Goal: Check status: Check status

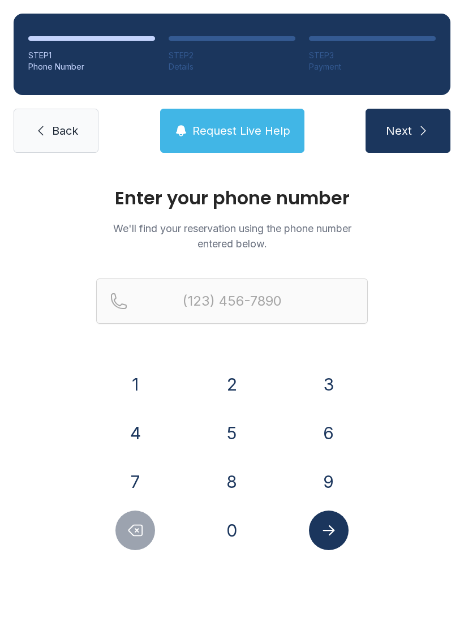
click at [324, 372] on button "3" at bounding box center [329, 384] width 40 height 40
click at [127, 381] on button "1" at bounding box center [135, 384] width 40 height 40
click at [128, 435] on button "4" at bounding box center [135, 433] width 40 height 40
click at [236, 491] on button "8" at bounding box center [232, 482] width 40 height 40
click at [127, 483] on button "7" at bounding box center [135, 482] width 40 height 40
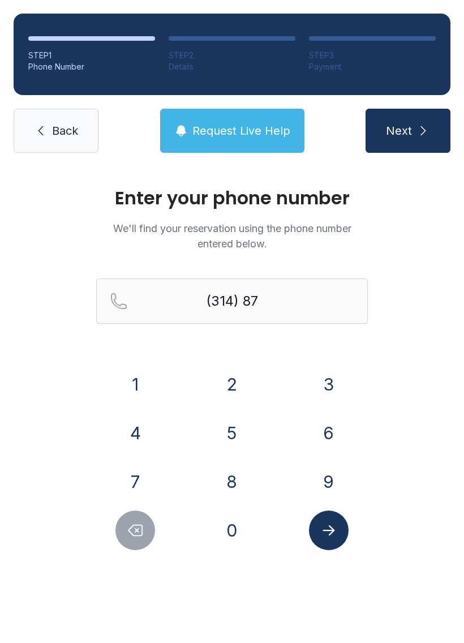
click at [142, 432] on button "4" at bounding box center [135, 433] width 40 height 40
click at [135, 483] on button "7" at bounding box center [135, 482] width 40 height 40
click at [235, 539] on button "0" at bounding box center [232, 530] width 40 height 40
click at [137, 384] on button "1" at bounding box center [135, 384] width 40 height 40
click at [330, 471] on button "9" at bounding box center [329, 482] width 40 height 40
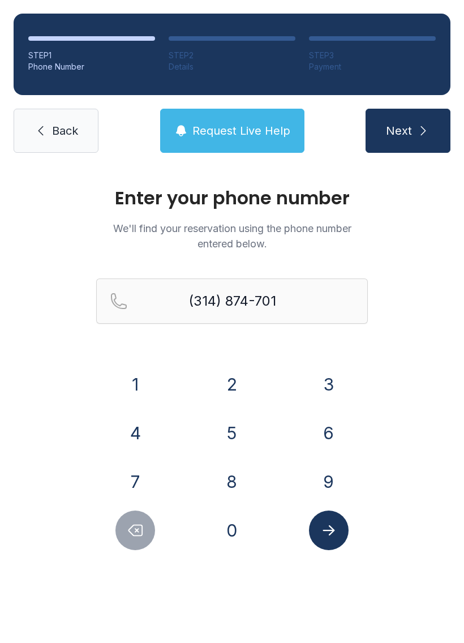
type input "[PHONE_NUMBER]"
click at [334, 539] on button "Submit lookup form" at bounding box center [329, 530] width 40 height 40
